Goal: Task Accomplishment & Management: Complete application form

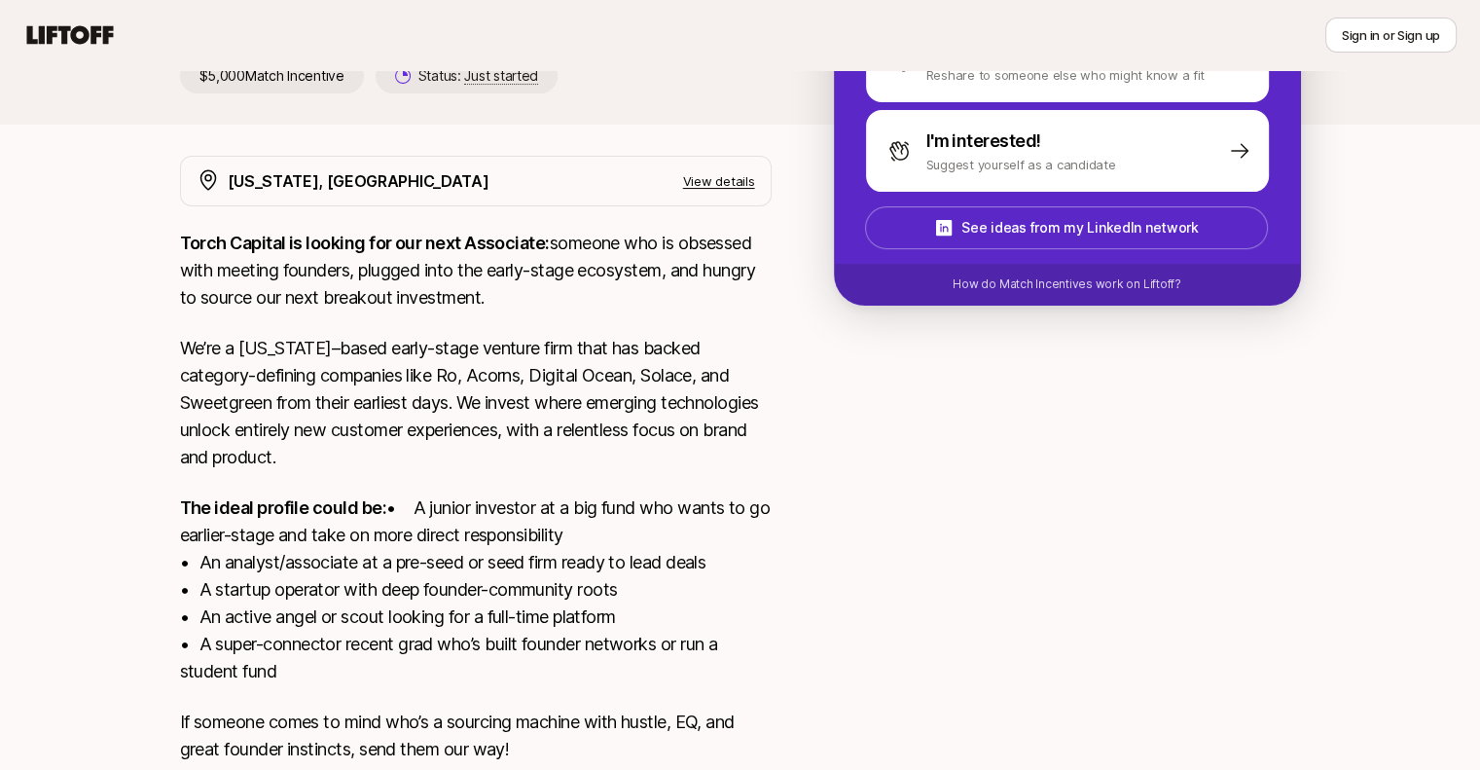
scroll to position [97, 0]
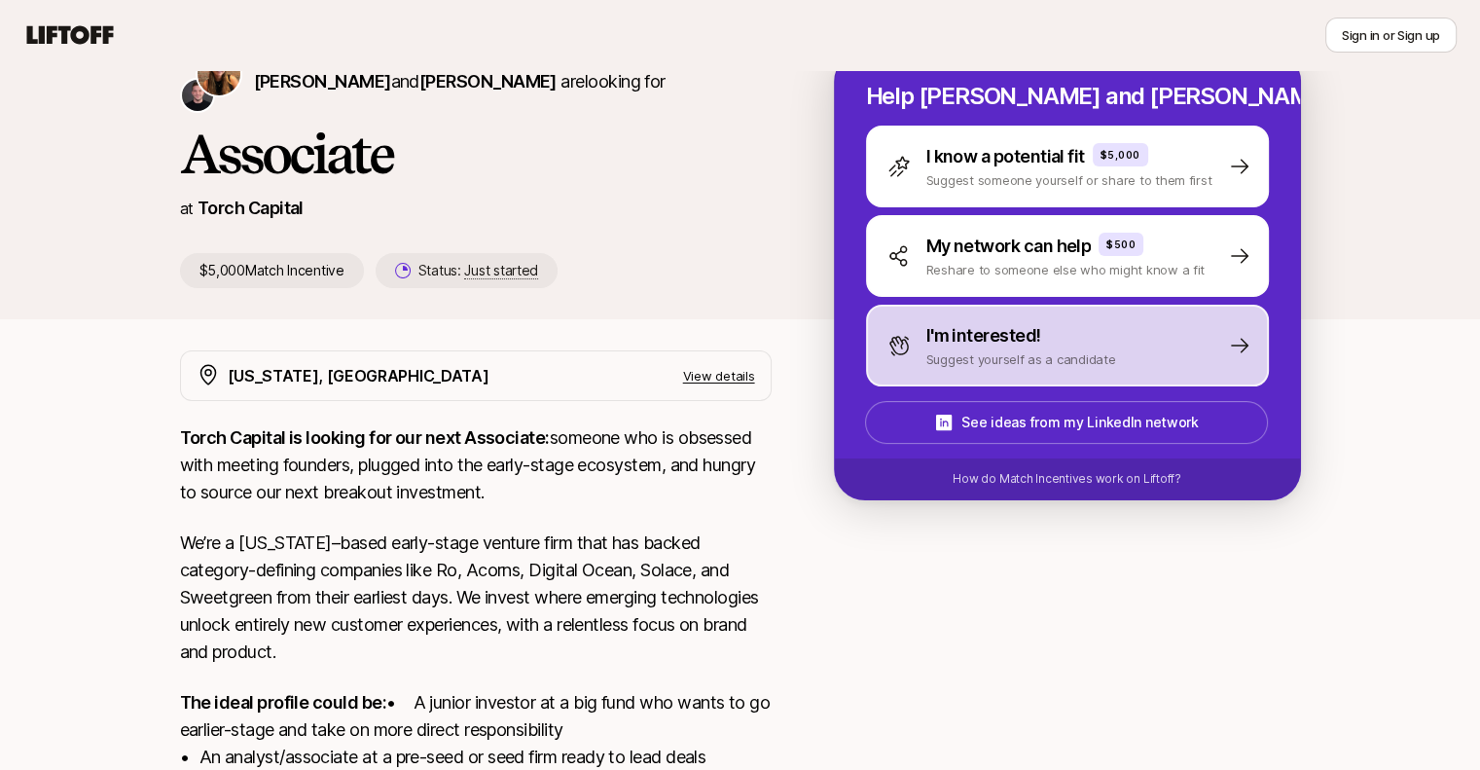
click at [923, 357] on div "I'm interested! Suggest yourself as a candidate" at bounding box center [1002, 345] width 229 height 47
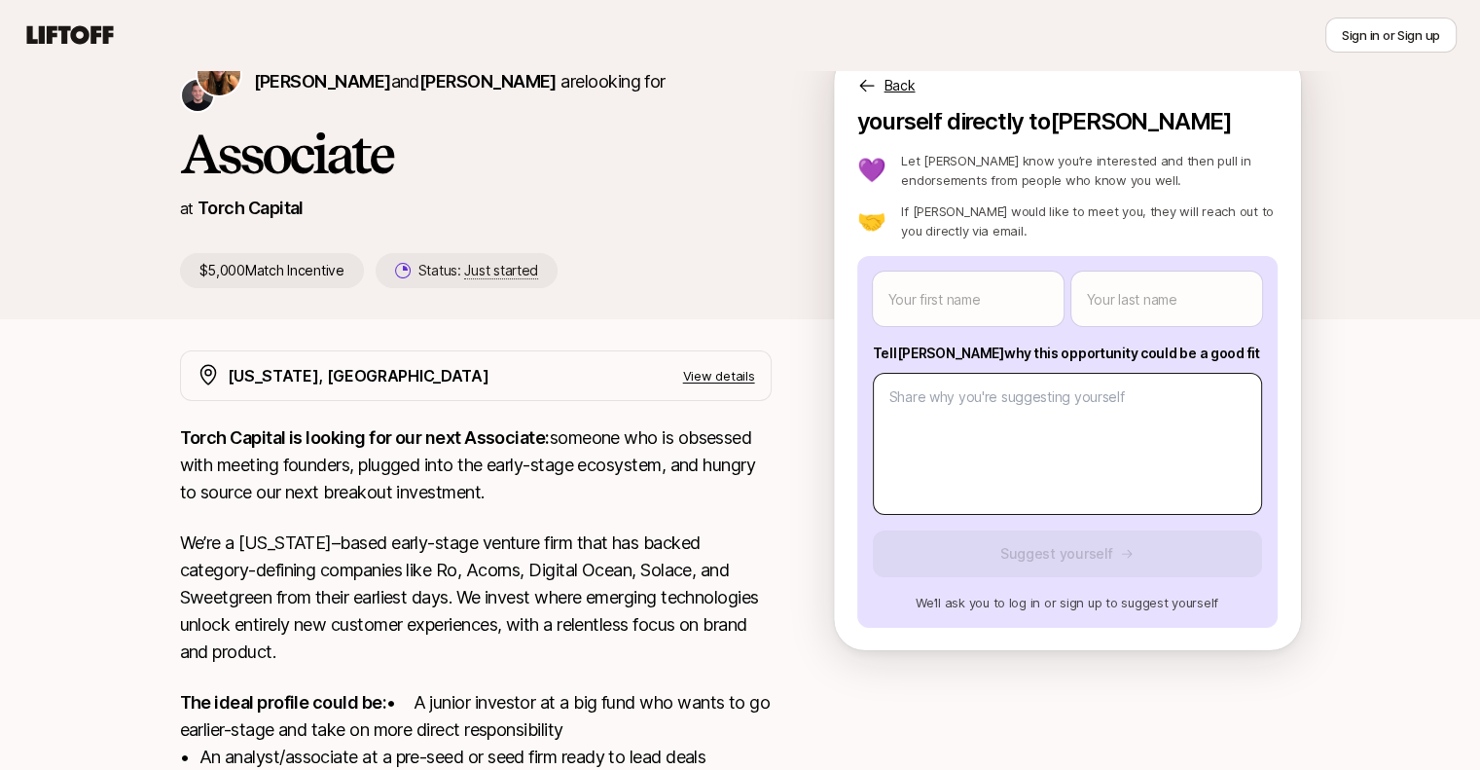
scroll to position [0, 0]
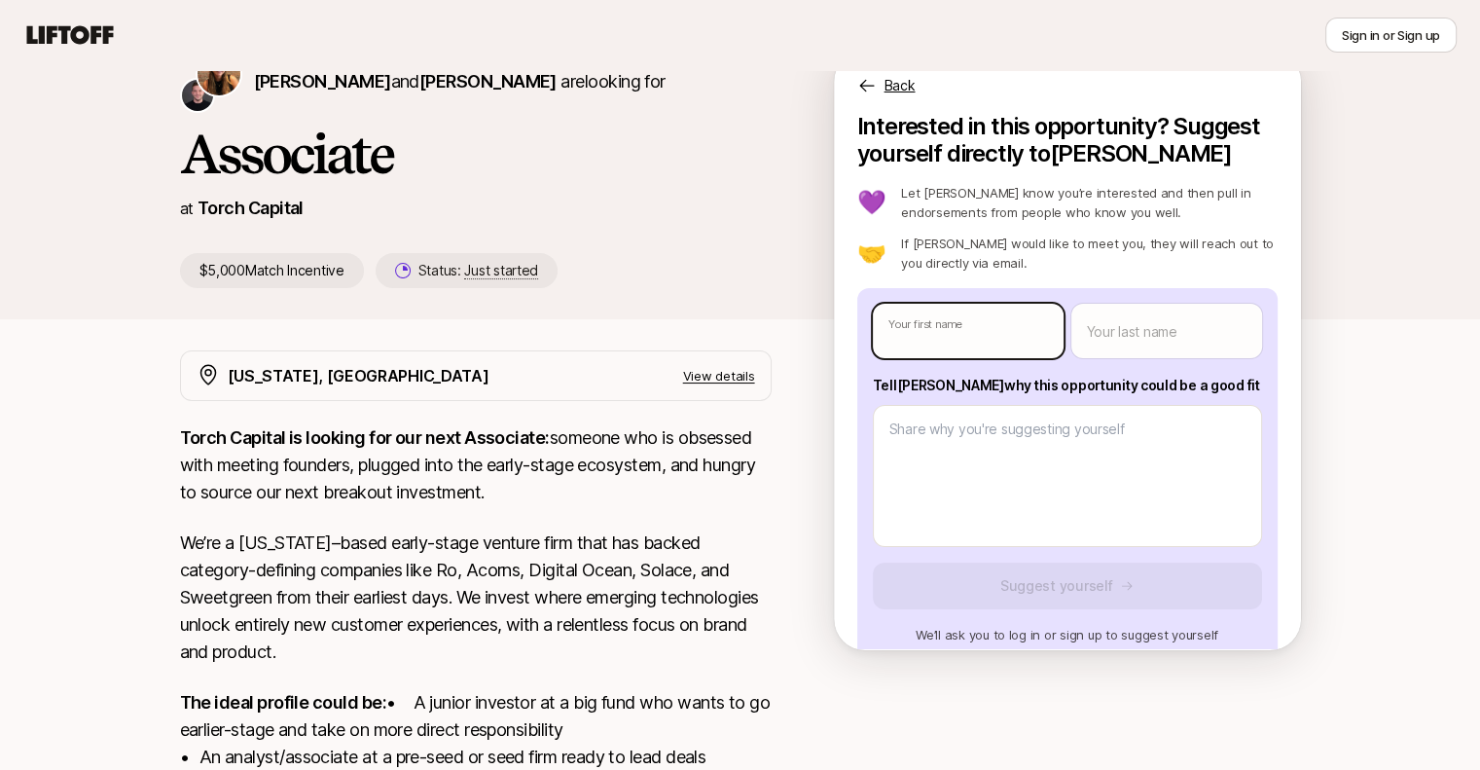
type textarea "x"
click at [981, 346] on body "New to Liftoff? See how it works Sign in or Sign up Sign in or Sign up [PERSON_…" at bounding box center [740, 288] width 1480 height 770
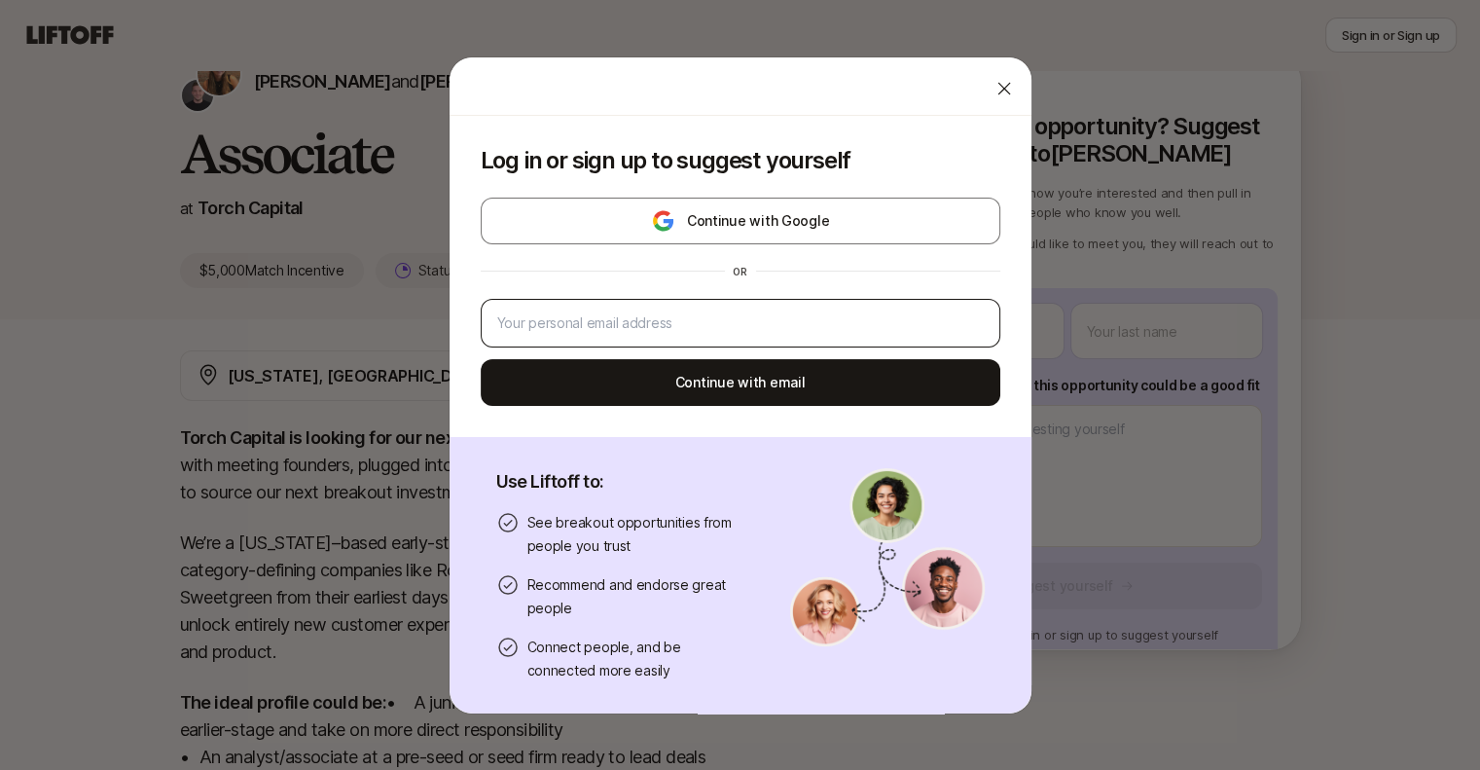
click at [814, 342] on div at bounding box center [741, 323] width 520 height 49
click at [791, 302] on div at bounding box center [741, 323] width 520 height 49
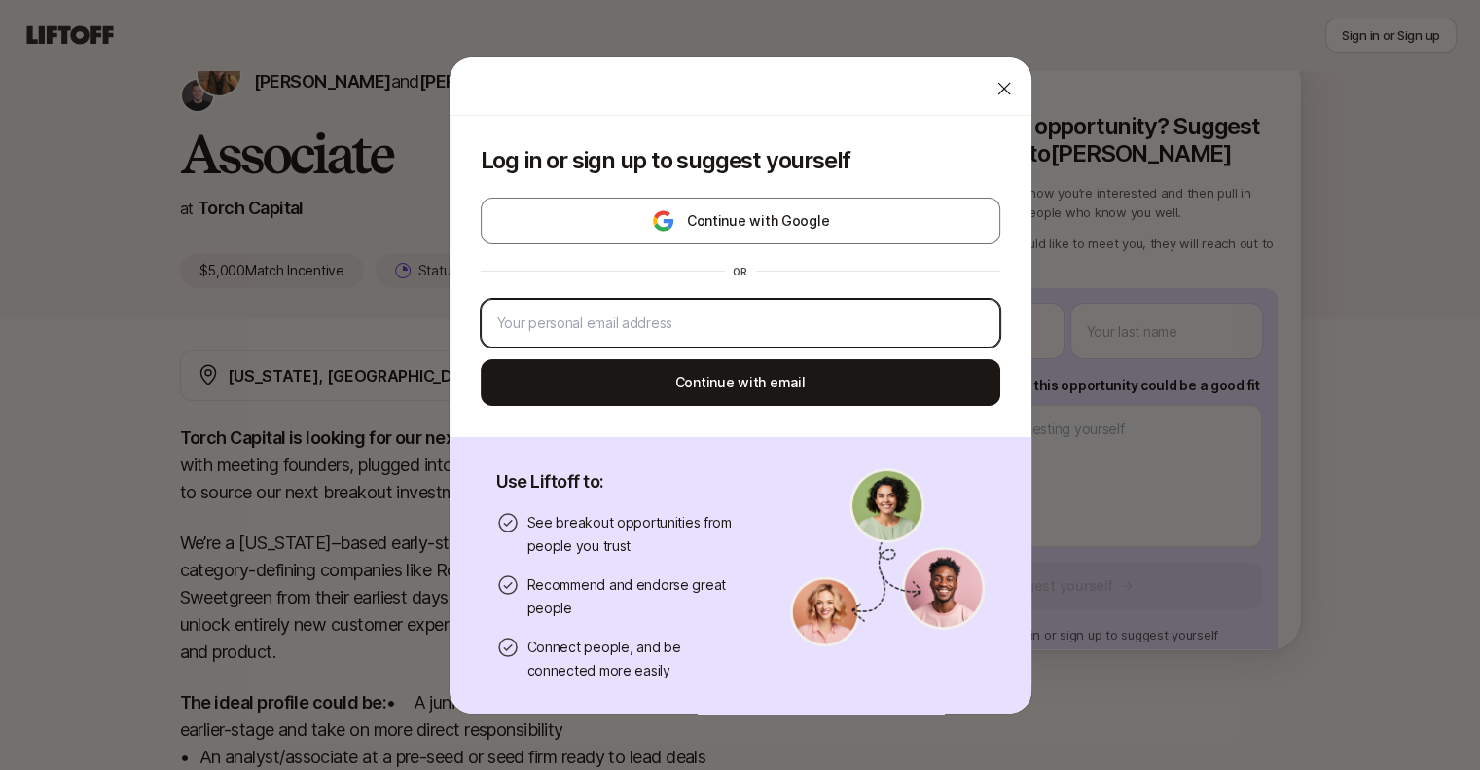
click at [776, 322] on input "email" at bounding box center [740, 322] width 487 height 23
type input "[PERSON_NAME][EMAIL_ADDRESS][PERSON_NAME][DOMAIN_NAME]"
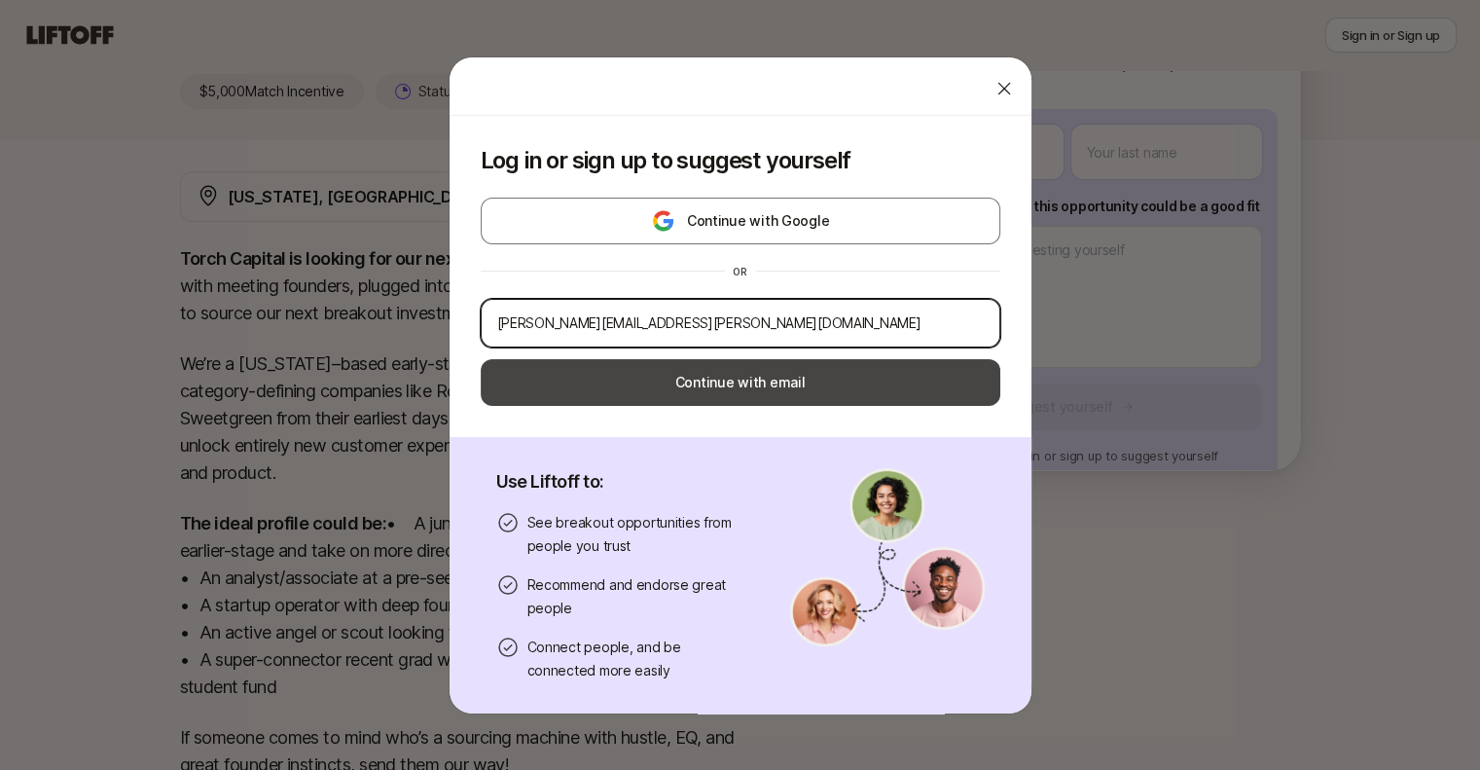
scroll to position [436, 0]
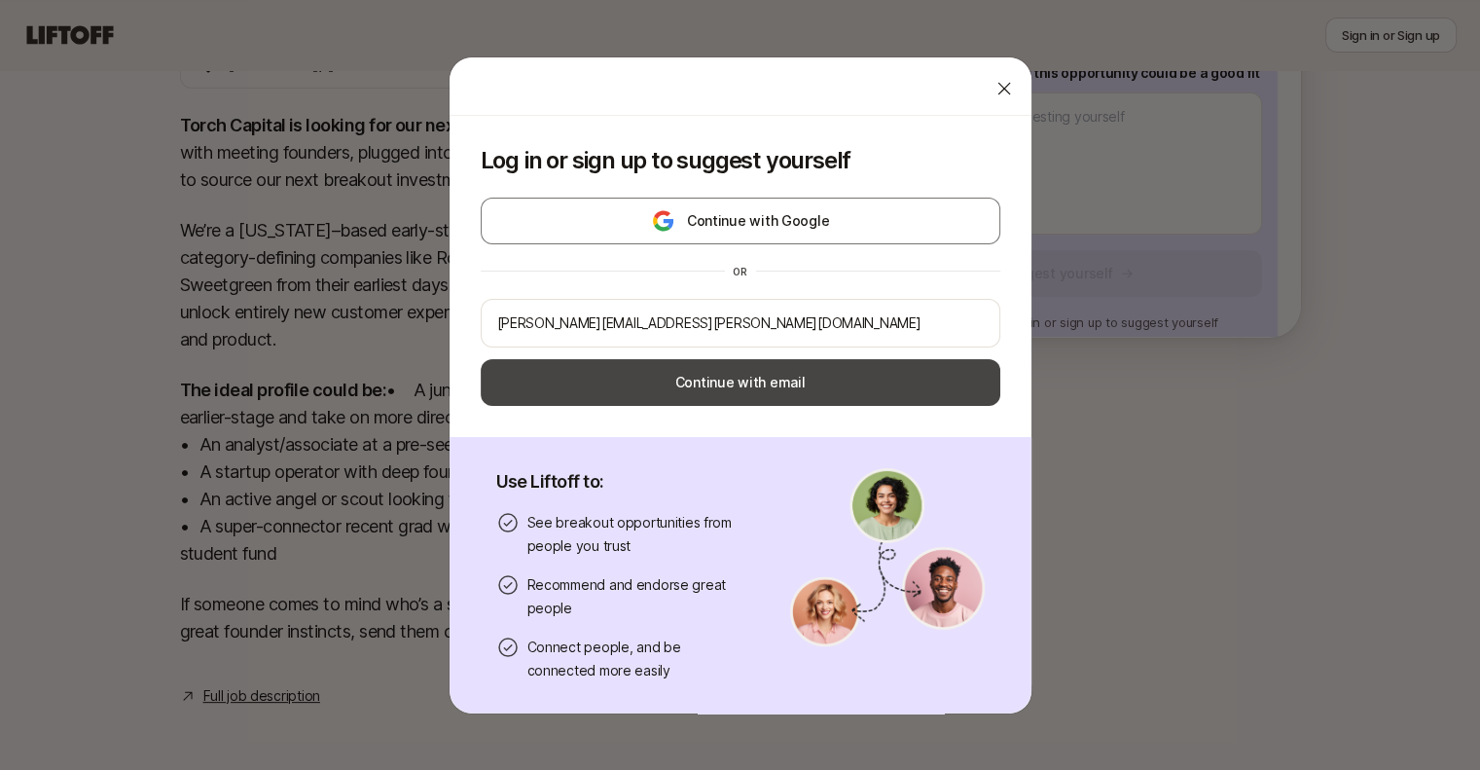
click at [759, 385] on button "Continue with email" at bounding box center [741, 382] width 520 height 47
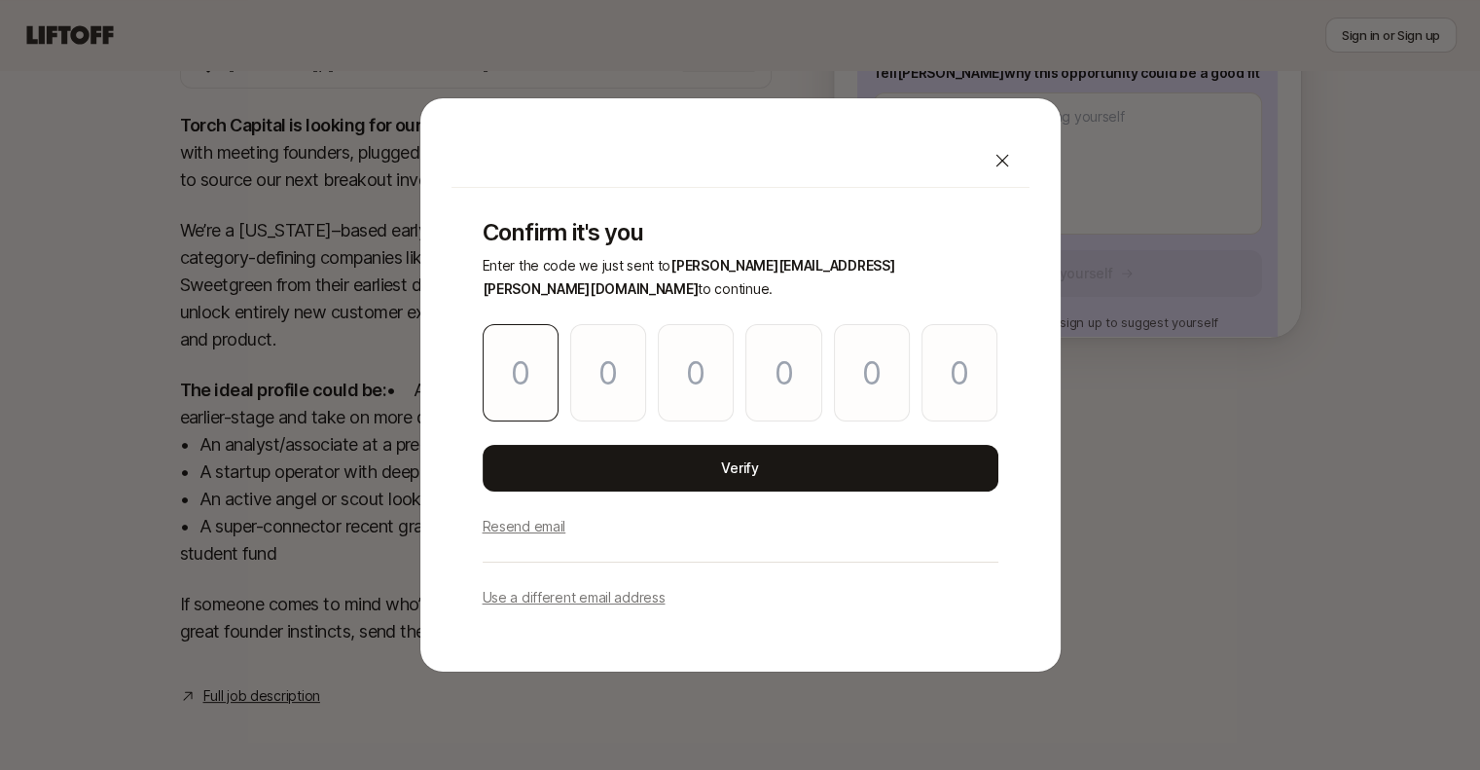
type input "4"
type input "5"
type input "7"
type input "8"
type input "9"
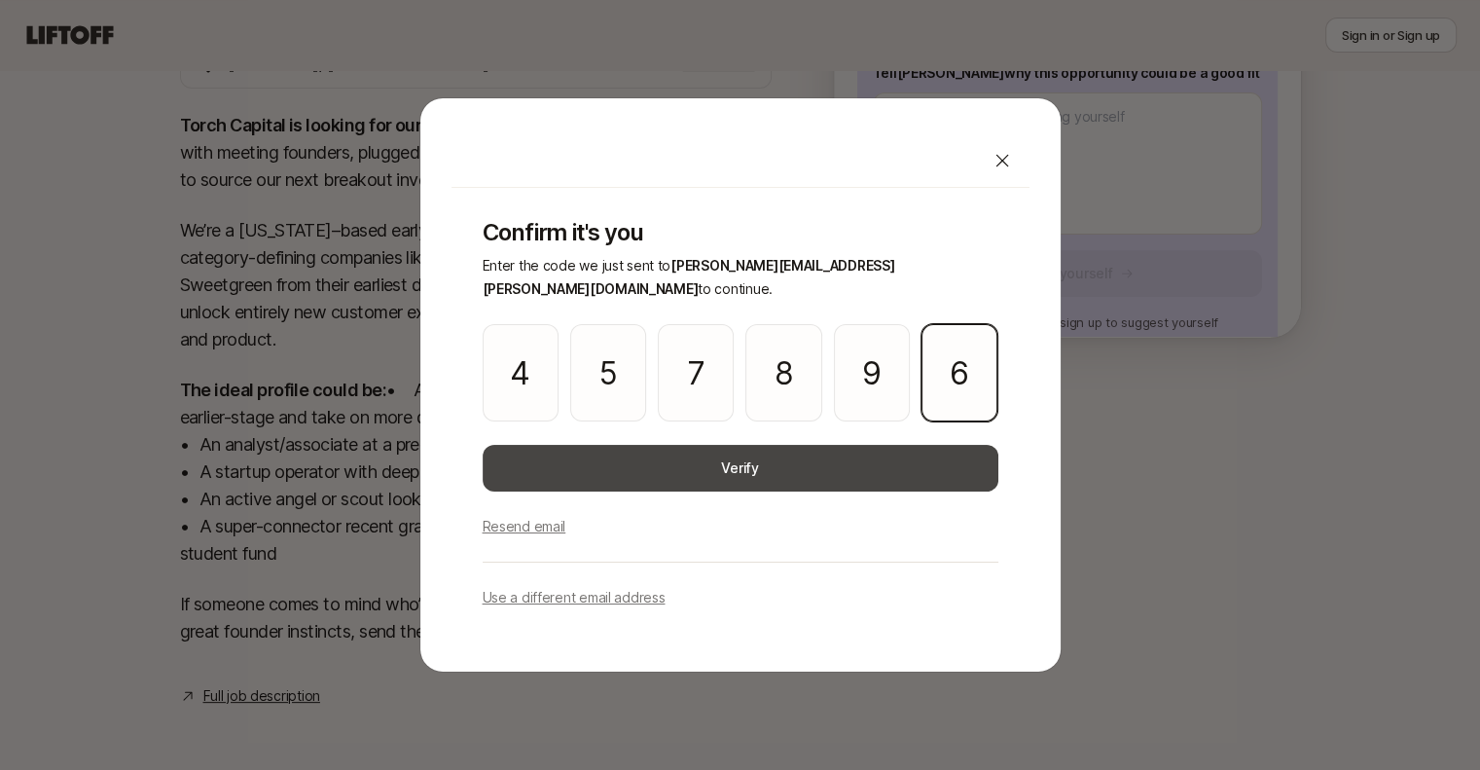
type input "6"
click at [678, 474] on button "Verify" at bounding box center [741, 468] width 516 height 47
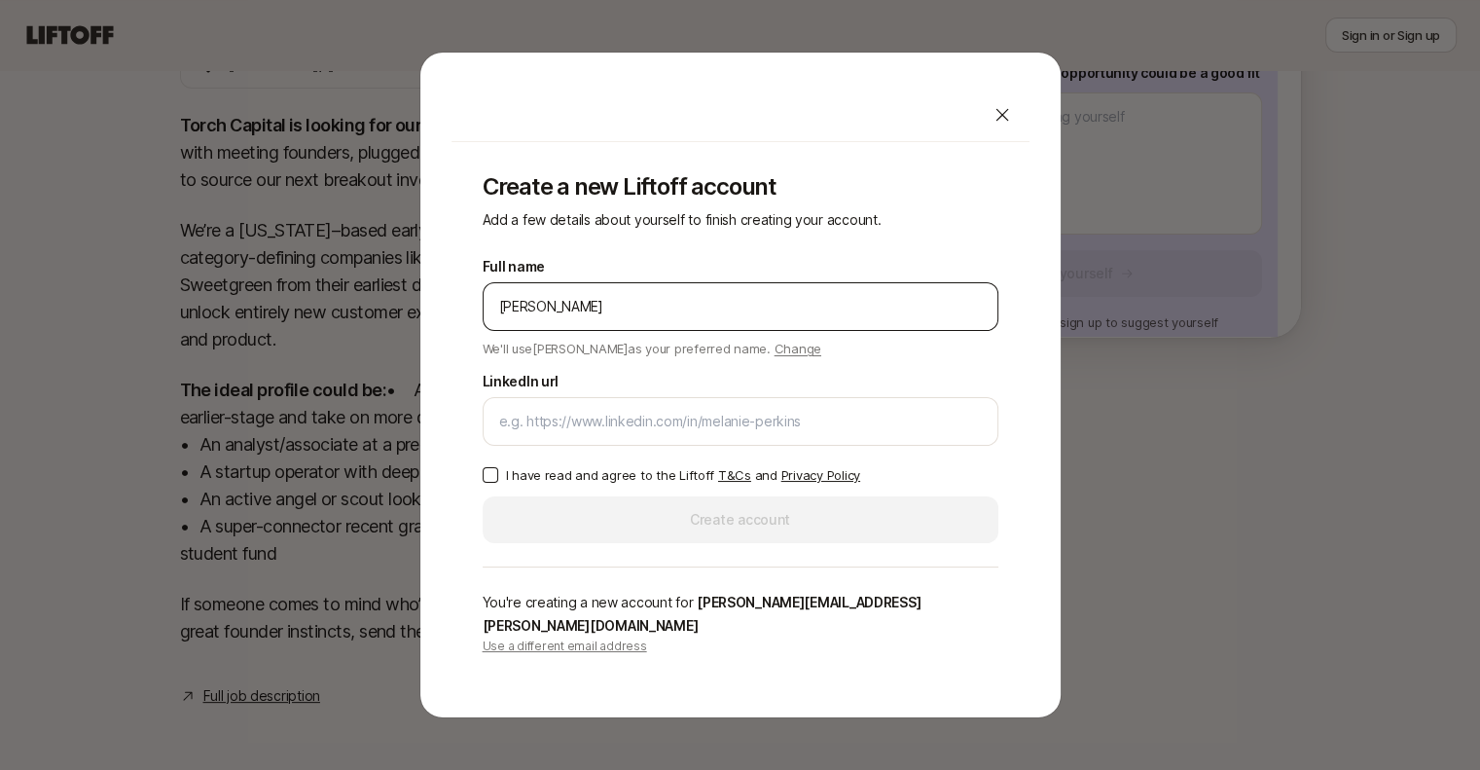
type input "[PERSON_NAME]"
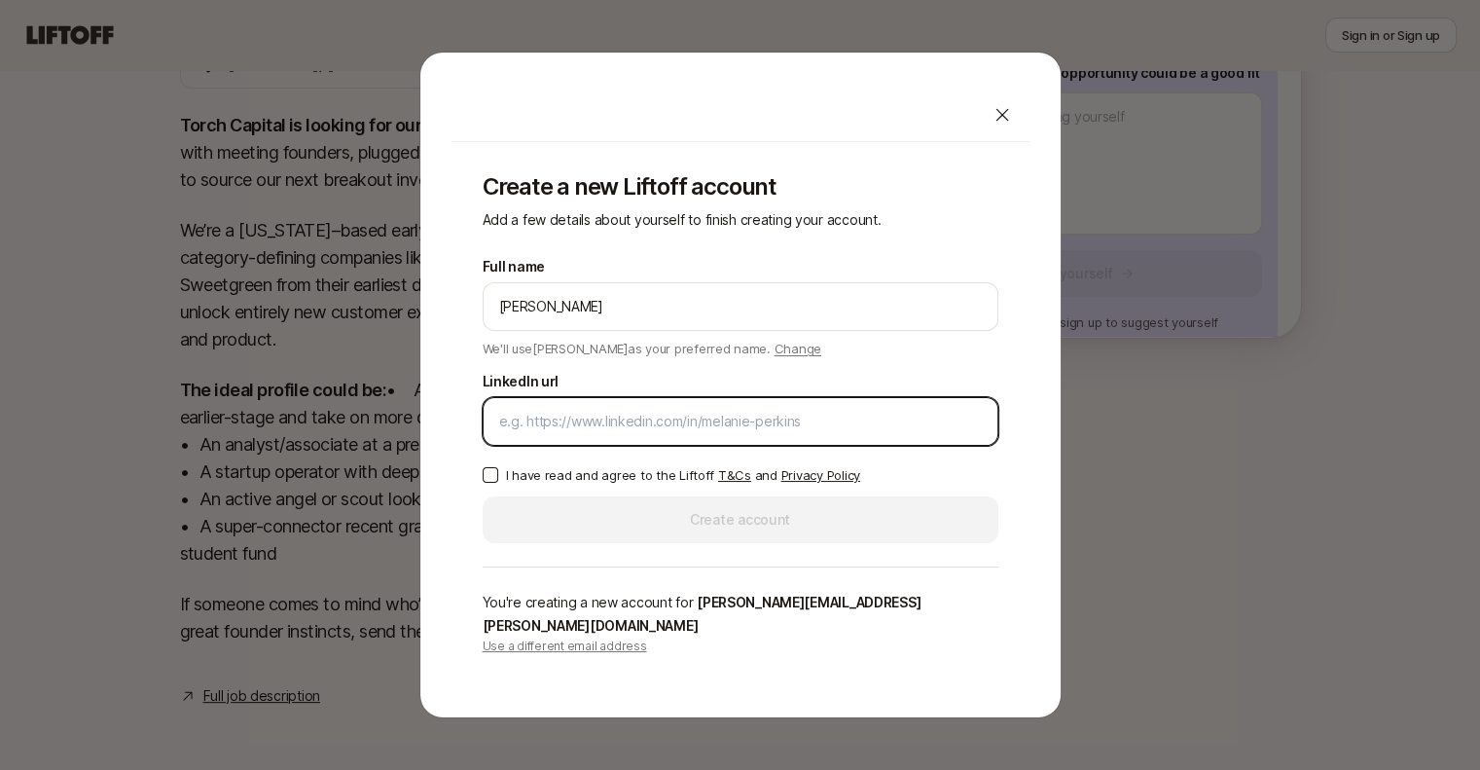
click at [680, 421] on input "LinkedIn url" at bounding box center [740, 421] width 483 height 23
paste input "[URL][DOMAIN_NAME][PERSON_NAME]"
type input "[URL][DOMAIN_NAME][PERSON_NAME]"
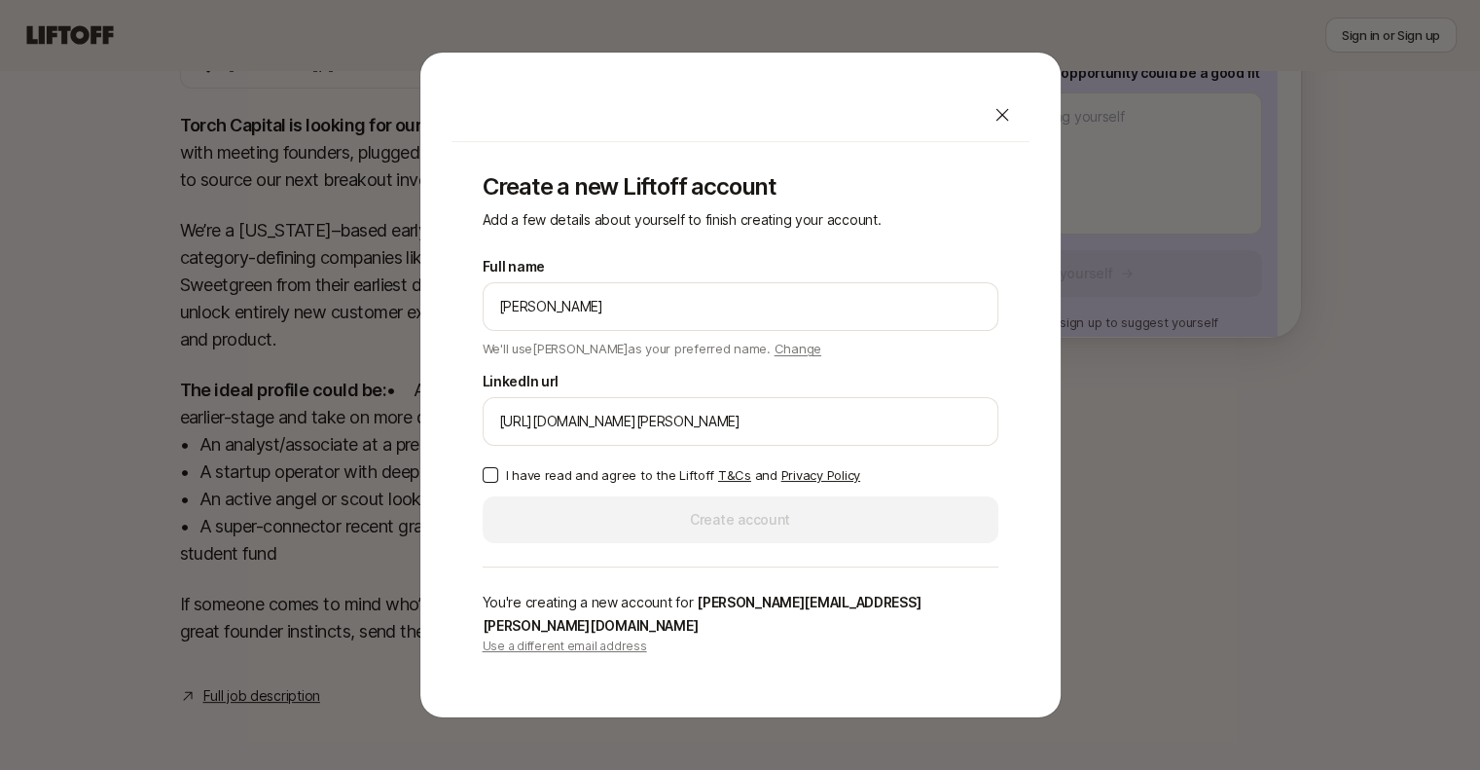
click at [491, 483] on button "I have read and agree to the Liftoff T&Cs and Privacy Policy" at bounding box center [491, 475] width 16 height 16
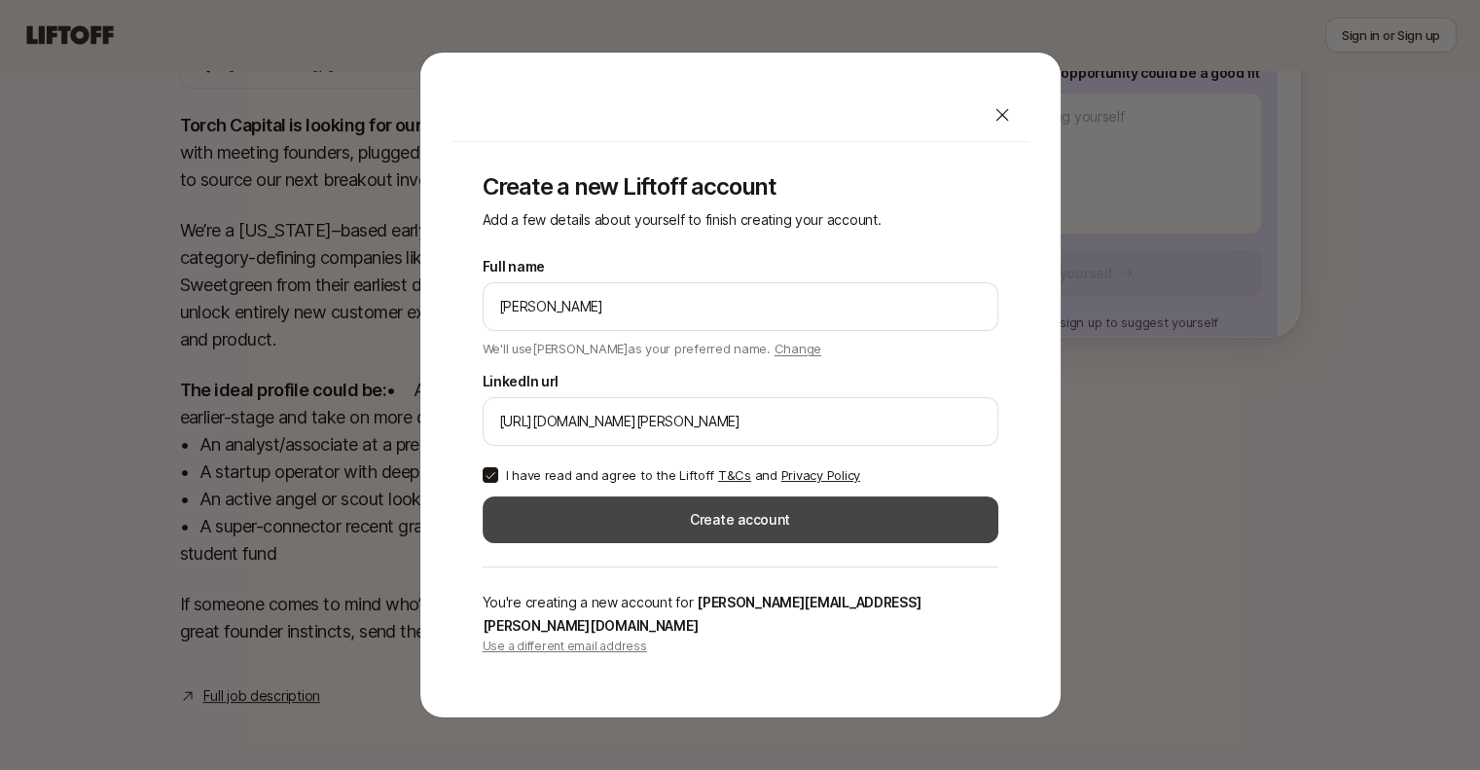
click at [618, 519] on button "Create account" at bounding box center [741, 519] width 516 height 47
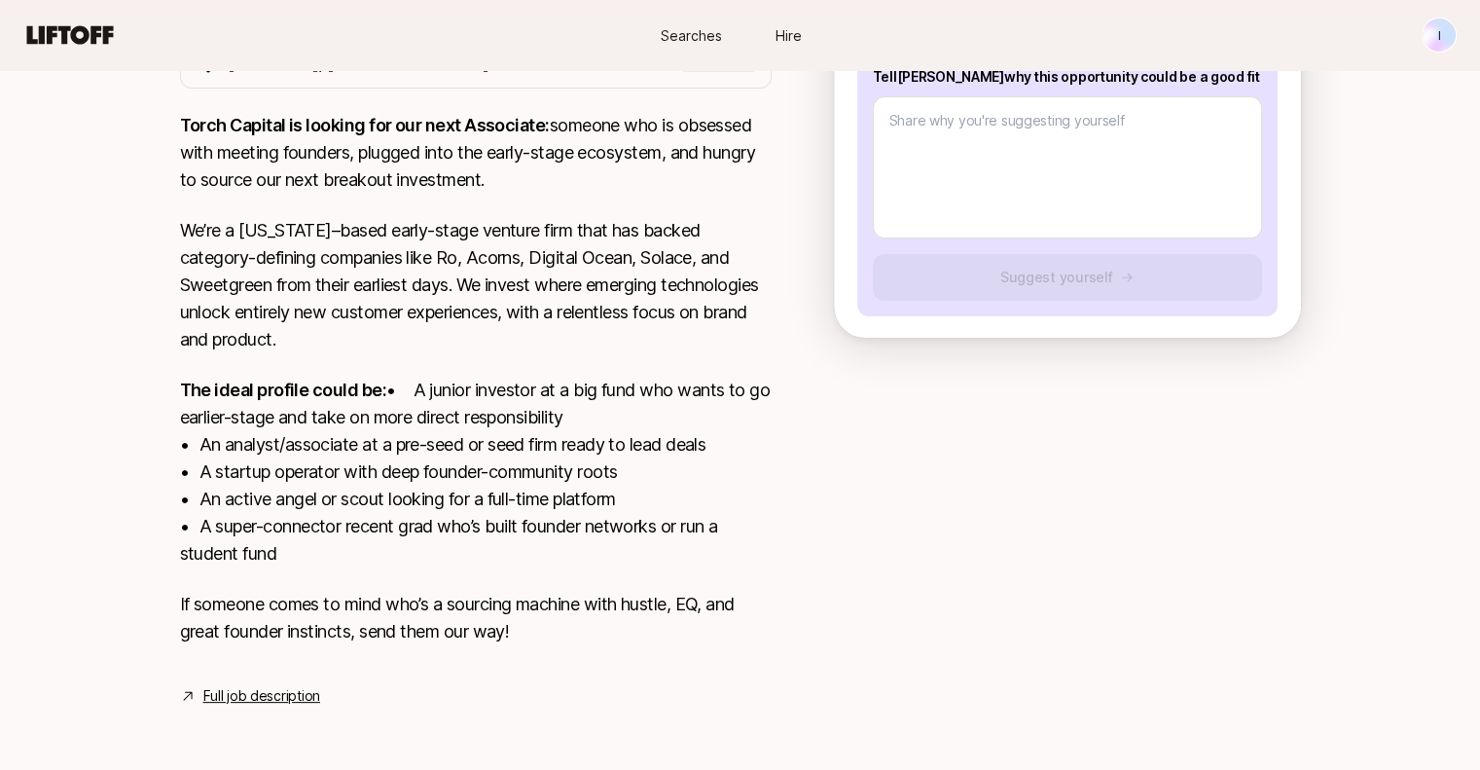
type textarea "x"
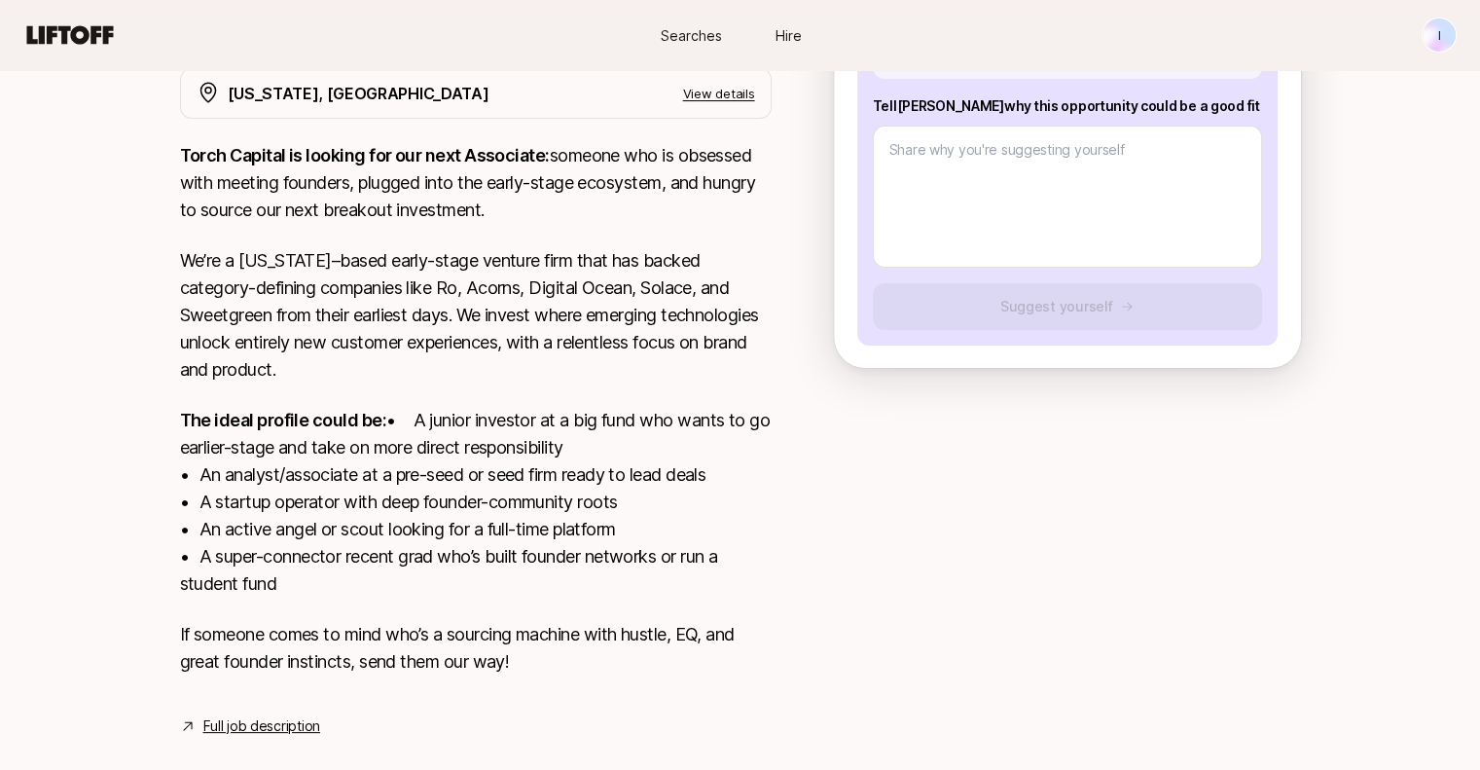
scroll to position [389, 0]
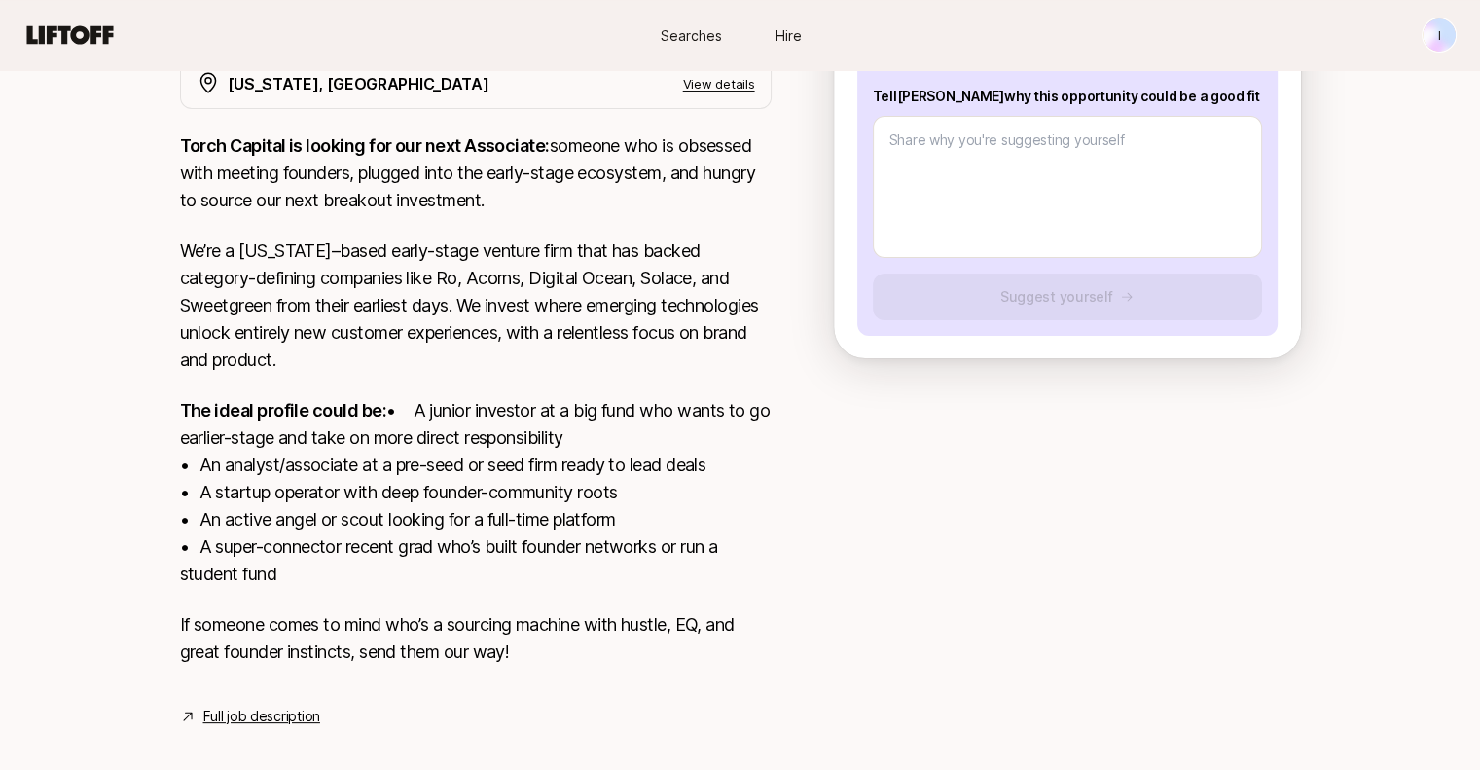
click at [273, 728] on link "Full job description" at bounding box center [261, 716] width 117 height 23
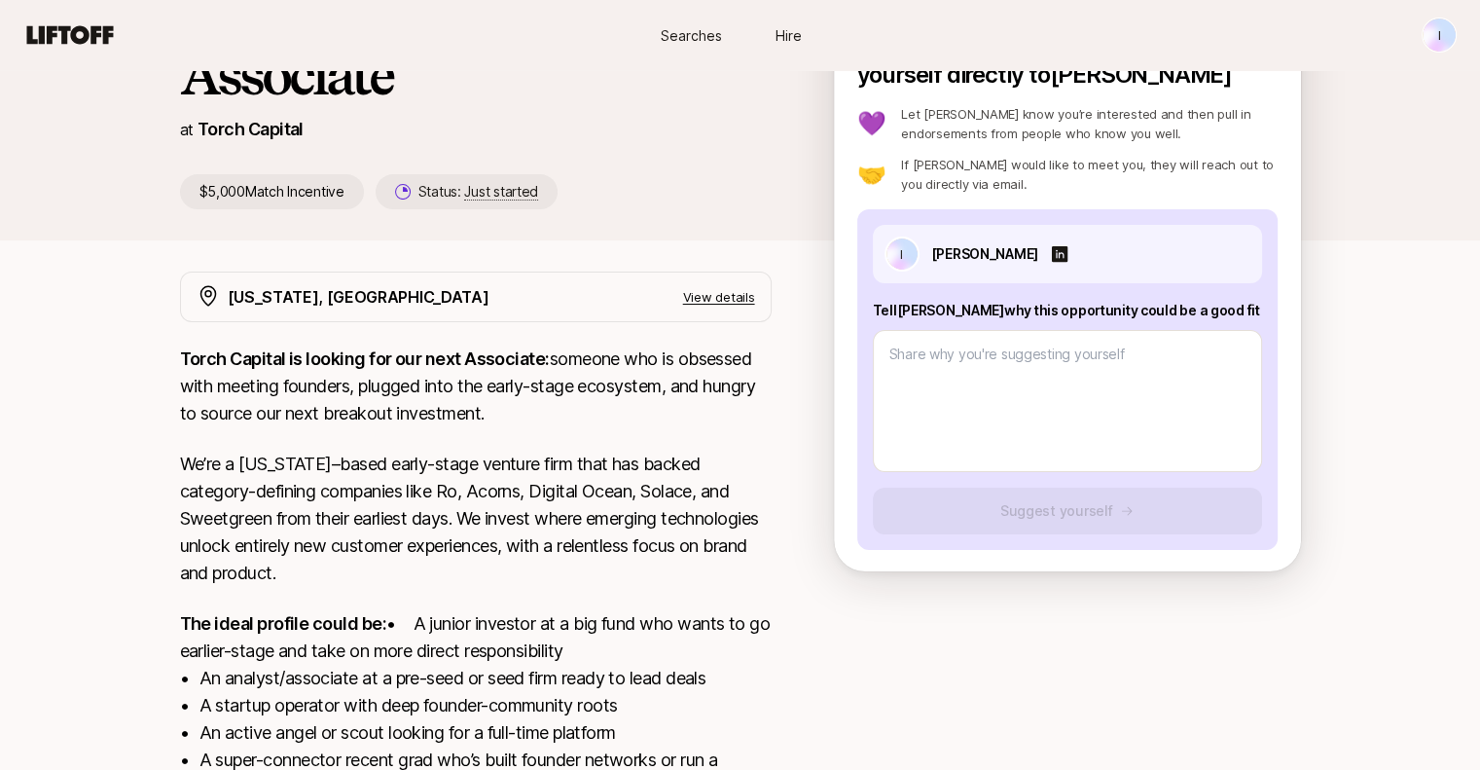
scroll to position [97, 0]
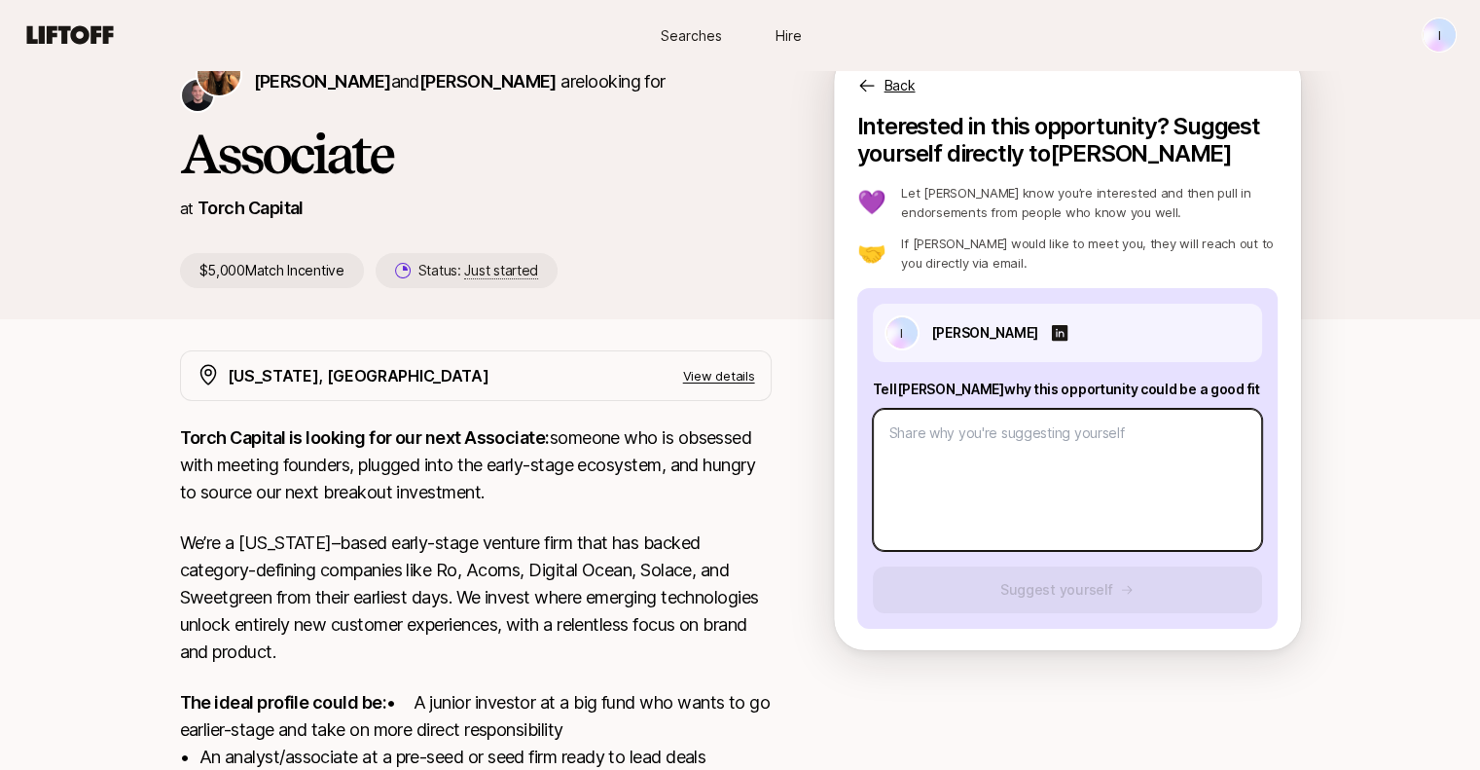
click at [1052, 500] on textarea at bounding box center [1067, 480] width 389 height 142
